Goal: Check status: Check status

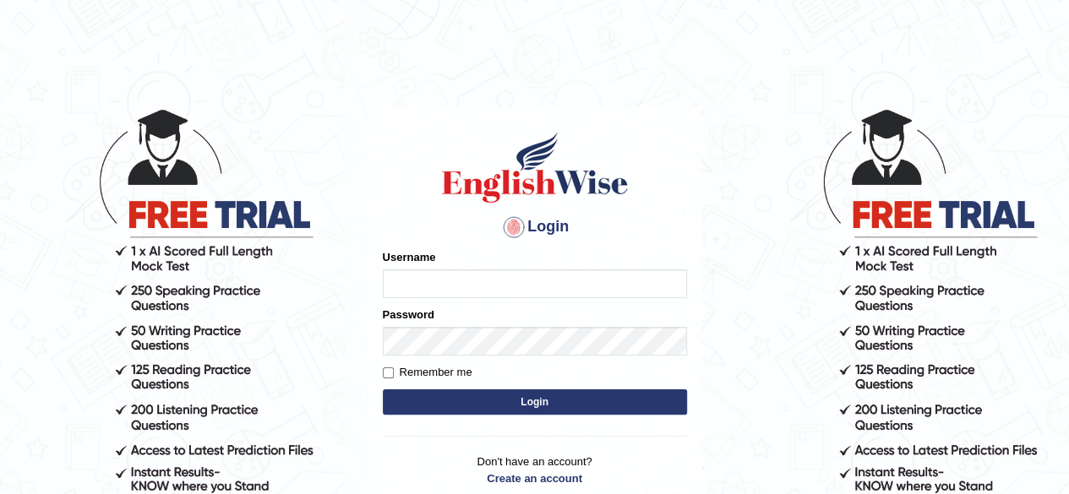
type input "tsheringg"
click at [461, 396] on button "Login" at bounding box center [535, 402] width 304 height 25
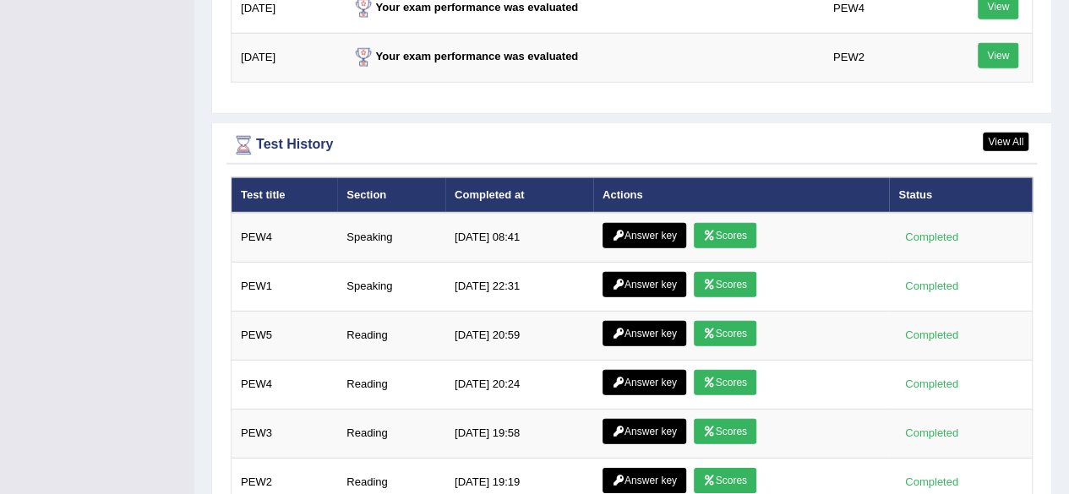
scroll to position [2359, 0]
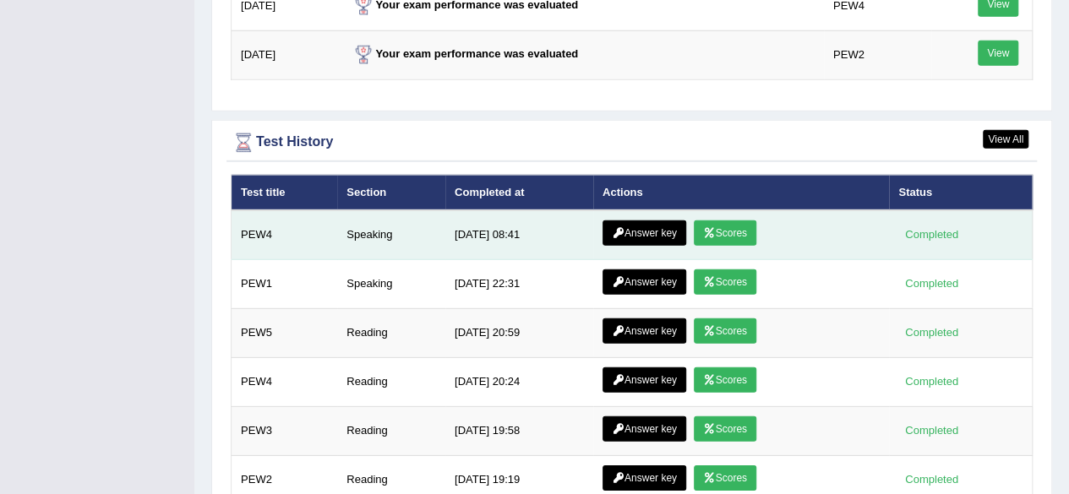
click at [727, 221] on link "Scores" at bounding box center [725, 233] width 63 height 25
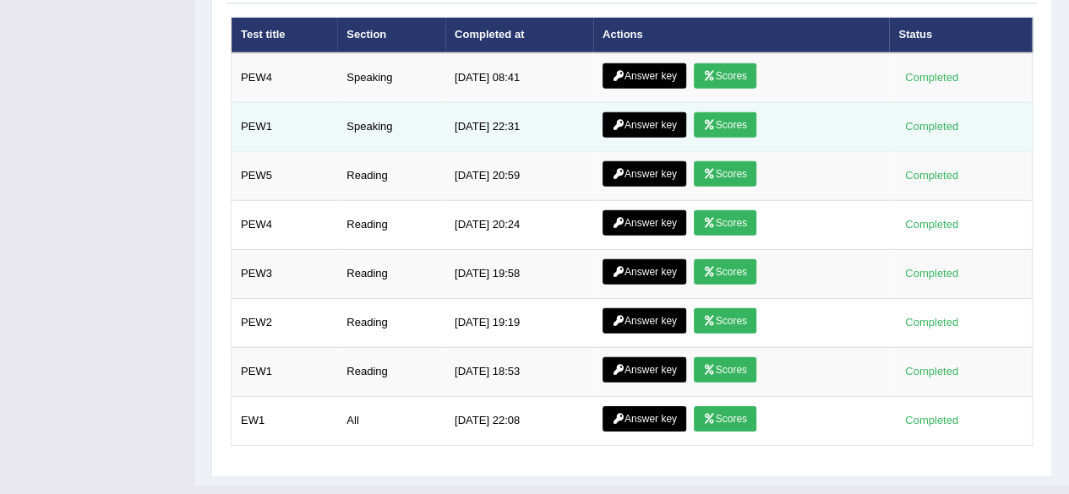
click at [726, 112] on link "Scores" at bounding box center [725, 124] width 63 height 25
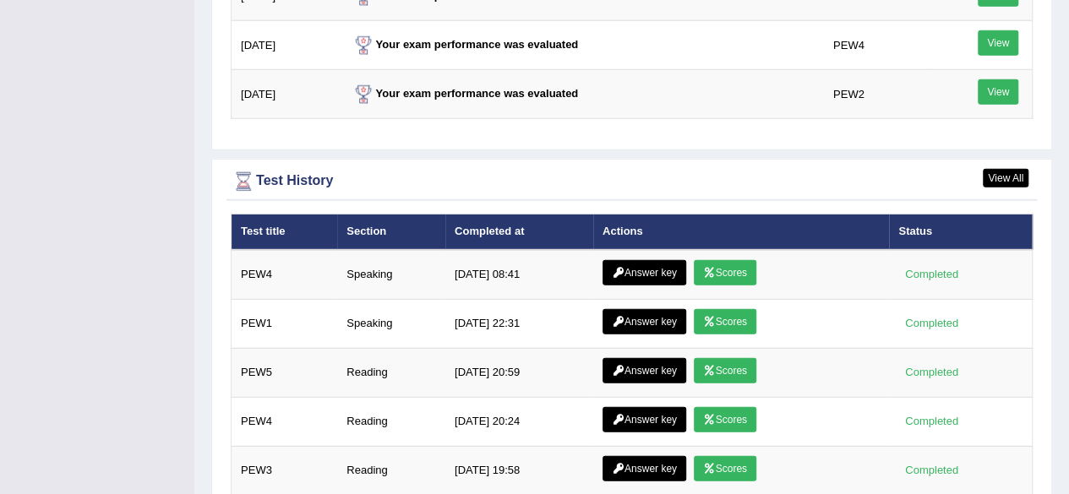
scroll to position [2210, 0]
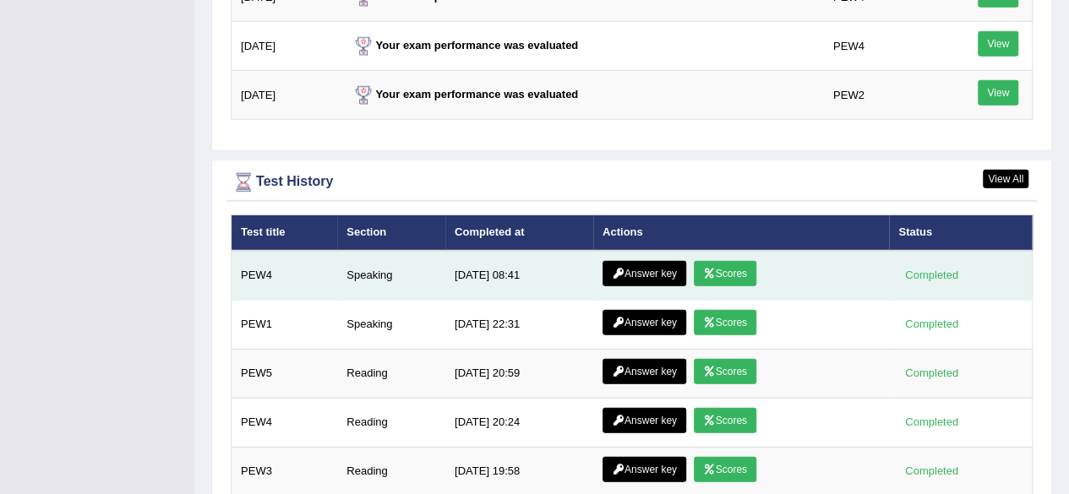
click at [749, 261] on link "Scores" at bounding box center [725, 273] width 63 height 25
